Goal: Navigation & Orientation: Find specific page/section

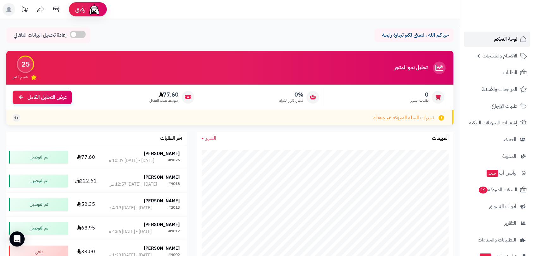
click at [502, 41] on span "لوحة التحكم" at bounding box center [505, 39] width 23 height 9
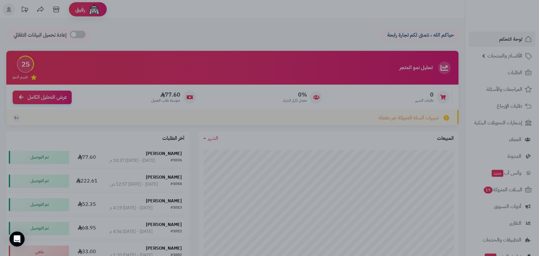
click at [303, 33] on div at bounding box center [269, 128] width 539 height 256
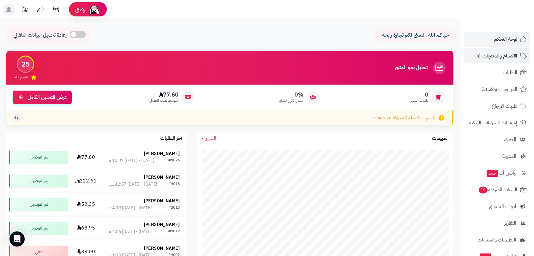
click at [501, 58] on span "الأقسام والمنتجات" at bounding box center [499, 55] width 35 height 9
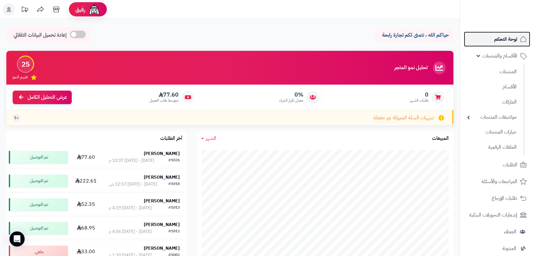
click at [504, 37] on span "لوحة التحكم" at bounding box center [505, 39] width 23 height 9
